Goal: Transaction & Acquisition: Purchase product/service

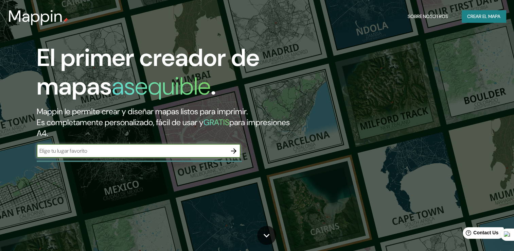
click at [122, 151] on input "text" at bounding box center [132, 151] width 190 height 8
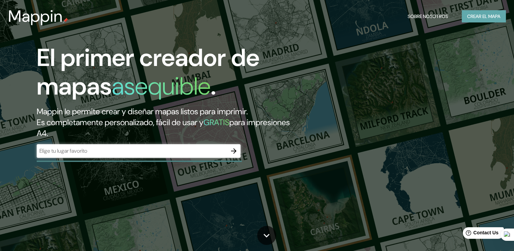
click at [469, 16] on font "Crear el mapa" at bounding box center [483, 16] width 33 height 8
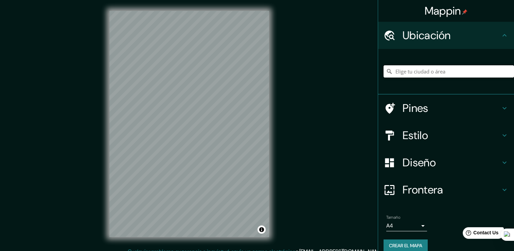
click at [417, 70] on input "Elige tu ciudad o área" at bounding box center [449, 71] width 131 height 12
click at [417, 223] on body "Mappin Ubicación Pines Estilo Diseño Frontera Elige un borde. Sugerencia : pued…" at bounding box center [257, 125] width 514 height 251
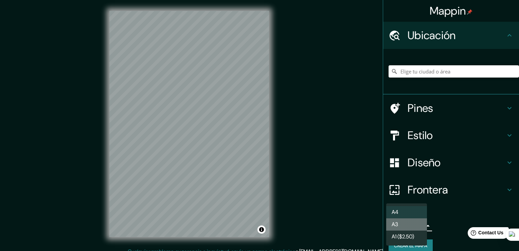
click at [411, 229] on li "A3" at bounding box center [406, 224] width 41 height 12
type input "a4"
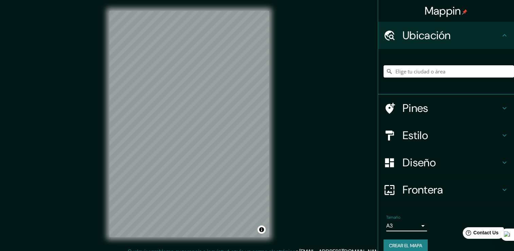
click at [416, 74] on input "Elige tu ciudad o área" at bounding box center [449, 71] width 131 height 12
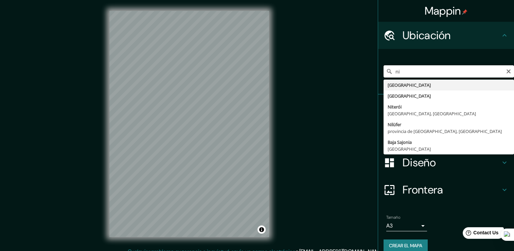
type input "Nicaragua"
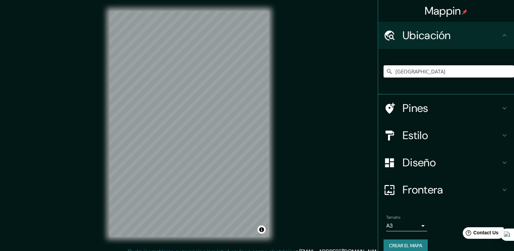
scroll to position [7, 0]
